Goal: Task Accomplishment & Management: Manage account settings

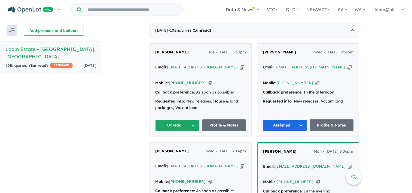
scroll to position [218, 0]
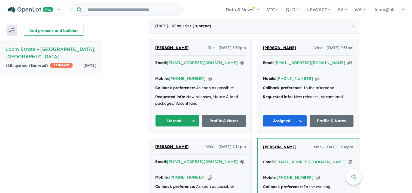
click at [194, 115] on button "Unread" at bounding box center [177, 121] width 44 height 12
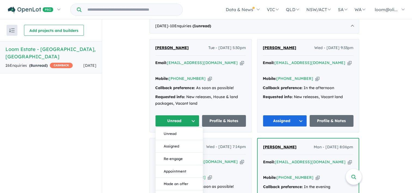
drag, startPoint x: 178, startPoint y: 136, endPoint x: 184, endPoint y: 136, distance: 6.0
click at [178, 140] on button "Assigned" at bounding box center [178, 146] width 47 height 13
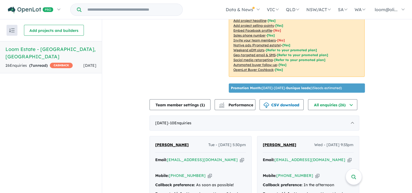
scroll to position [175, 0]
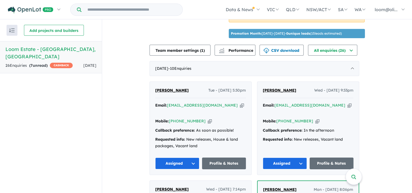
drag, startPoint x: 201, startPoint y: 110, endPoint x: 172, endPoint y: 110, distance: 29.1
click at [172, 110] on div "Email: [EMAIL_ADDRESS][DOMAIN_NAME] Copied! Mobile: [PHONE_NUMBER] Copied! Call…" at bounding box center [200, 127] width 91 height 50
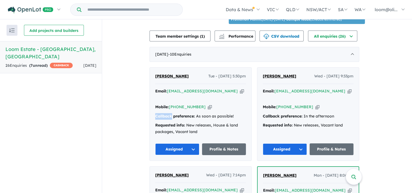
scroll to position [202, 0]
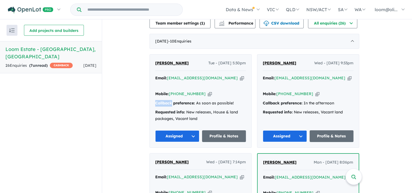
copy div "Copied! Callback"
click at [231, 88] on div "Email: [EMAIL_ADDRESS][DOMAIN_NAME] Copied! Mobile: [PHONE_NUMBER] Copied! Call…" at bounding box center [200, 100] width 91 height 50
drag, startPoint x: 202, startPoint y: 83, endPoint x: 171, endPoint y: 83, distance: 30.2
click at [171, 91] on div "Mobile: [PHONE_NUMBER] Copied!" at bounding box center [200, 94] width 91 height 7
copy link "[PHONE_NUMBER]"
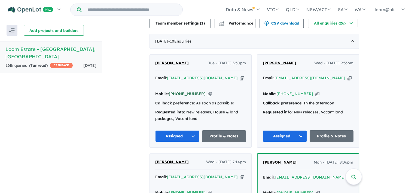
drag, startPoint x: 171, startPoint y: 83, endPoint x: 180, endPoint y: 65, distance: 19.8
click at [180, 65] on div "Tharindu Ilanperuma Tue - [DATE] 5:30pm" at bounding box center [200, 65] width 91 height 11
